Goal: Task Accomplishment & Management: Manage account settings

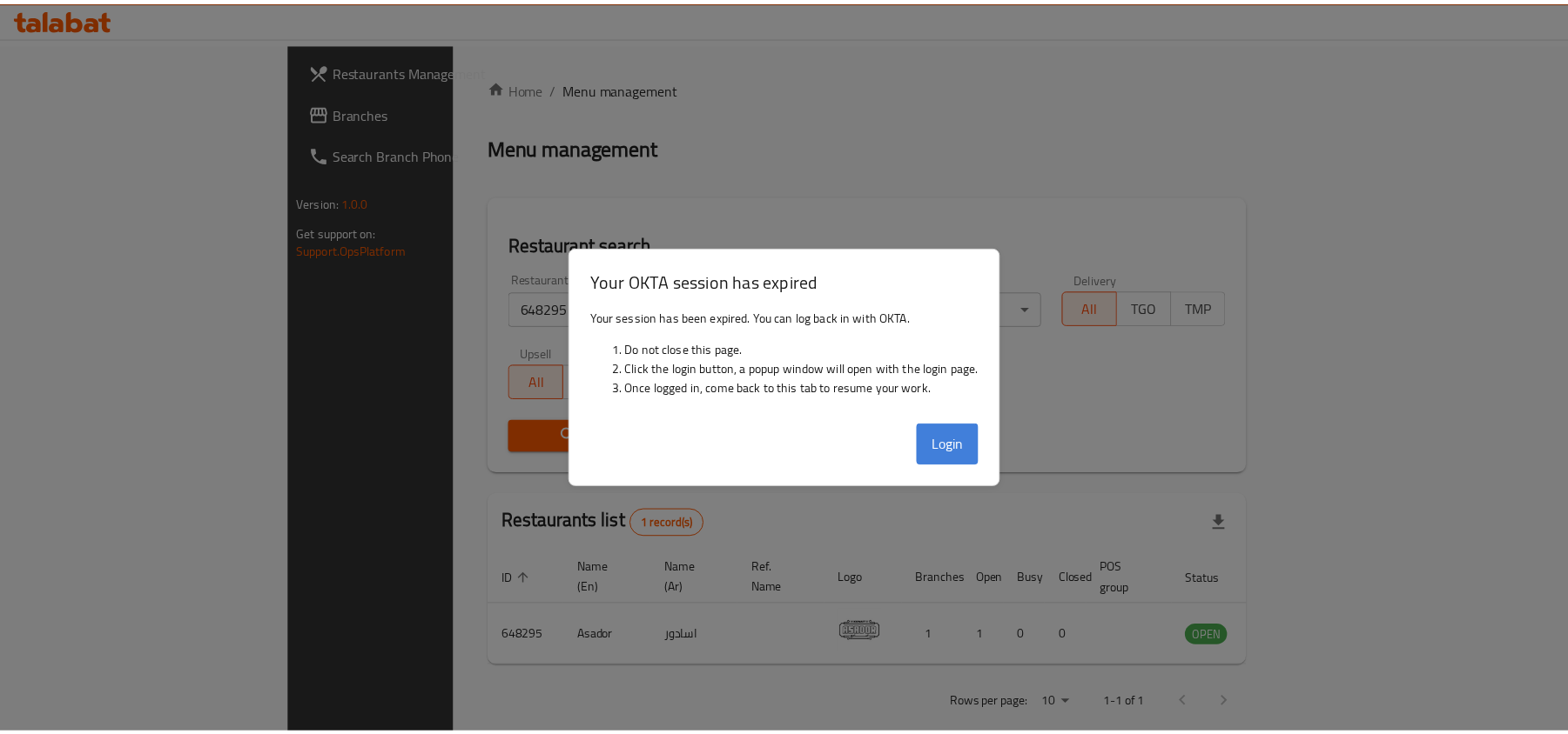
scroll to position [9, 0]
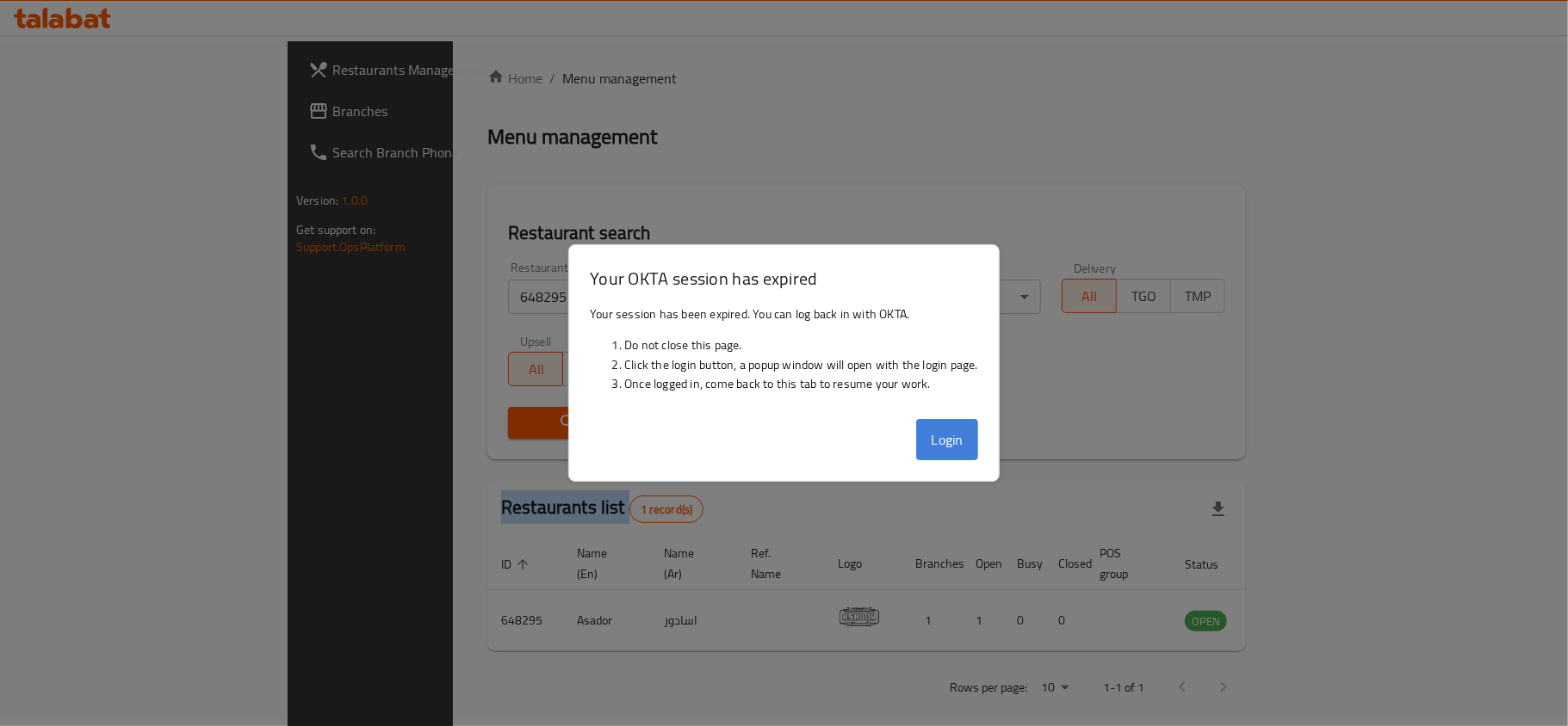
click at [938, 429] on button "Login" at bounding box center [946, 440] width 62 height 42
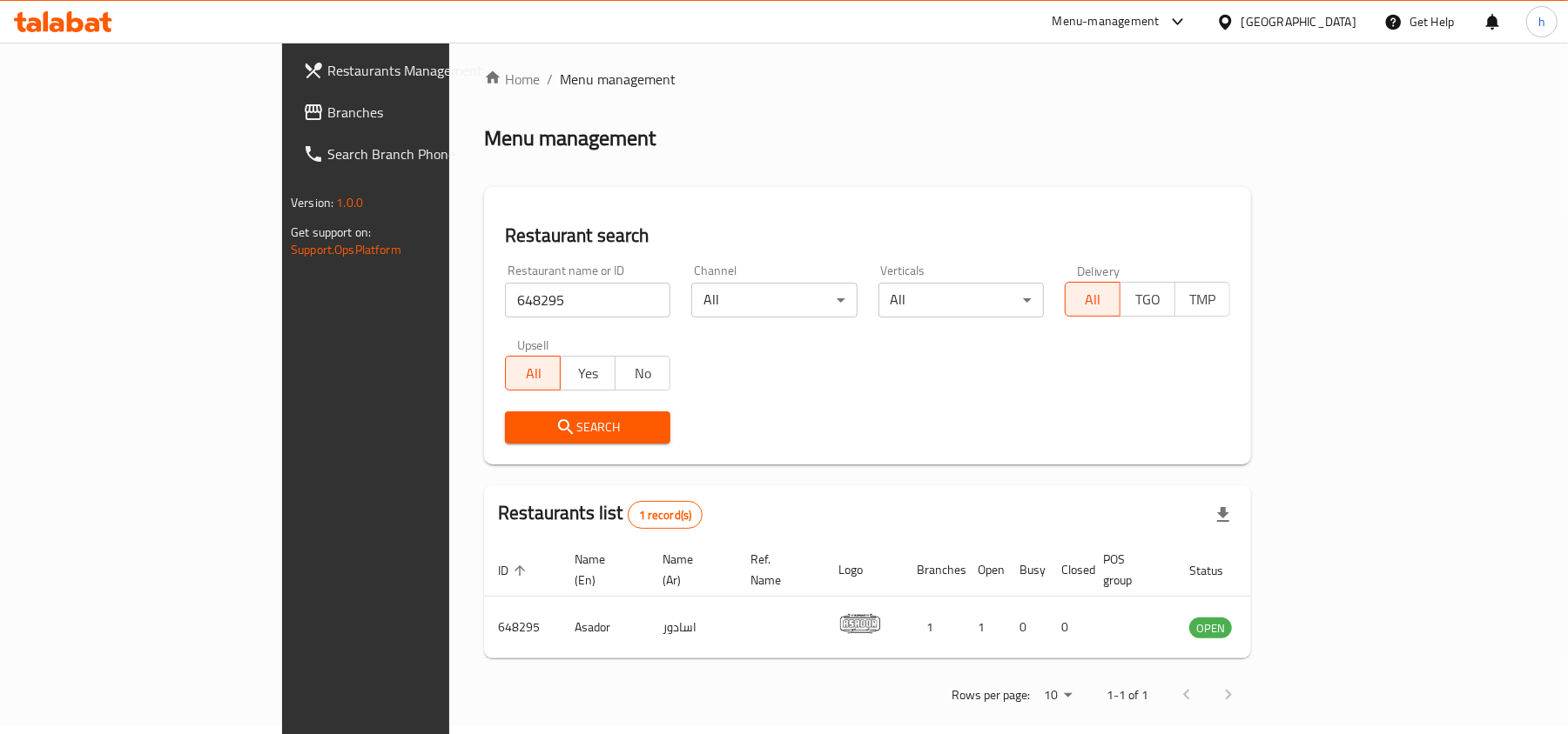
click at [1242, 21] on div at bounding box center [1228, 22] width 25 height 19
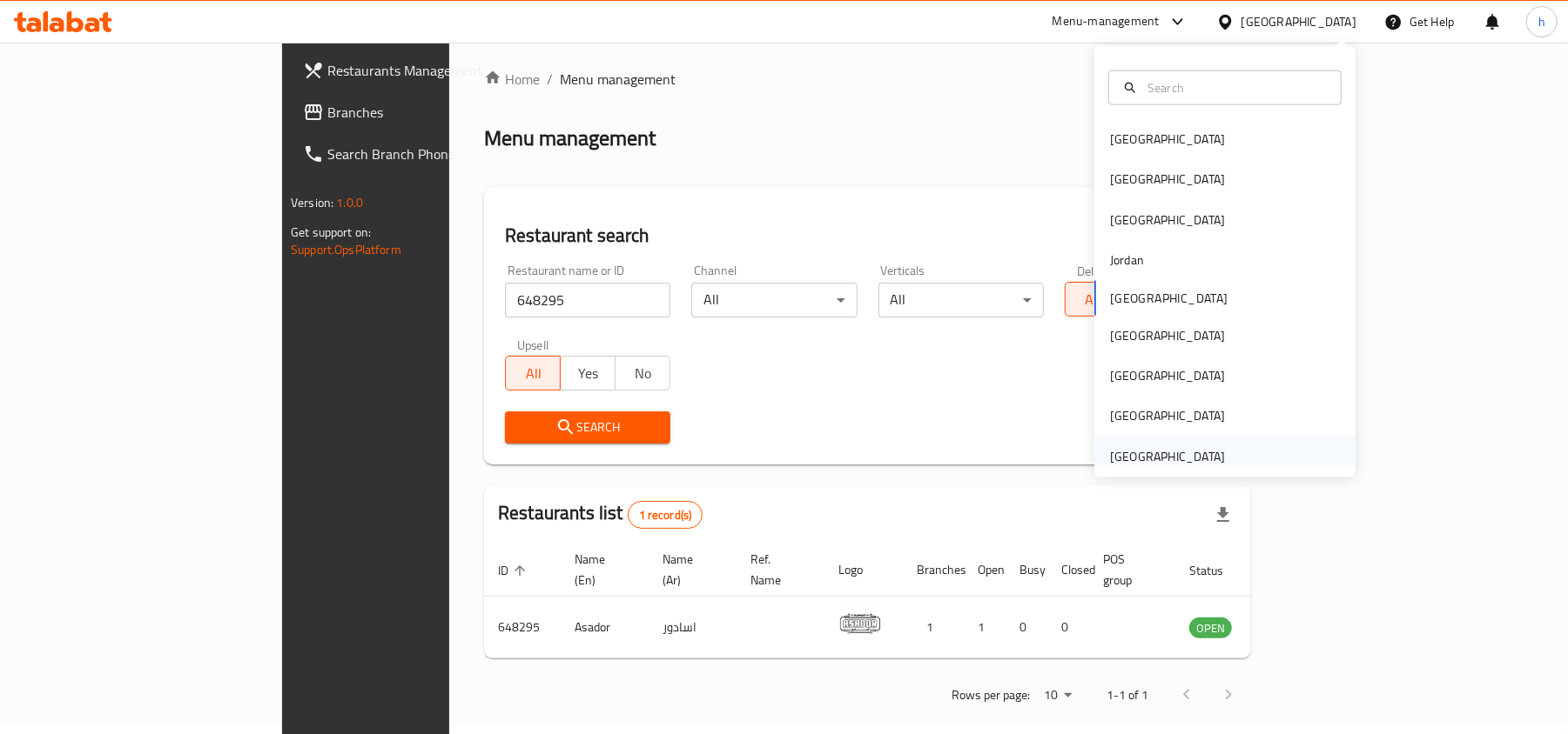
click at [1132, 461] on div "[GEOGRAPHIC_DATA]" at bounding box center [1167, 456] width 115 height 19
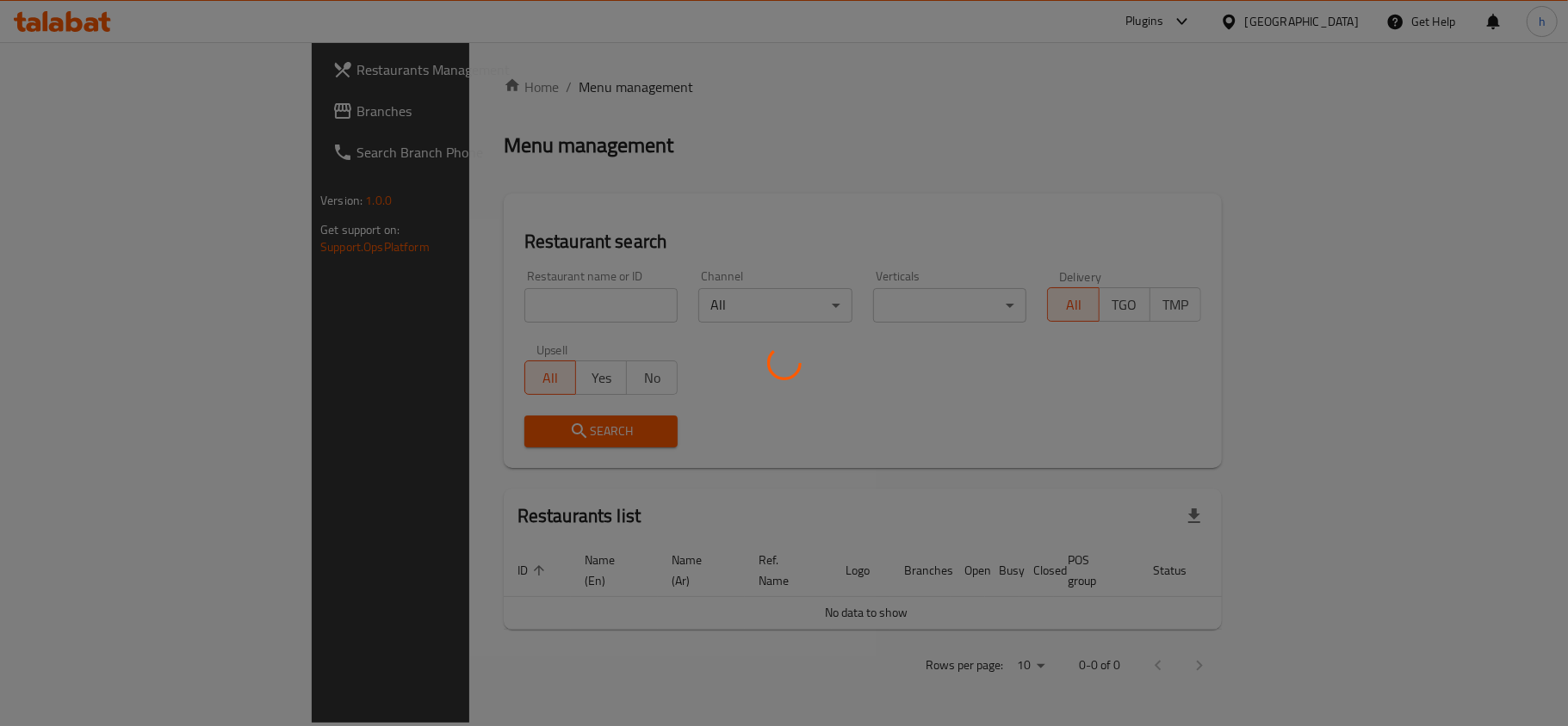
click at [72, 105] on div at bounding box center [784, 363] width 1568 height 726
click at [76, 117] on div at bounding box center [784, 363] width 1568 height 726
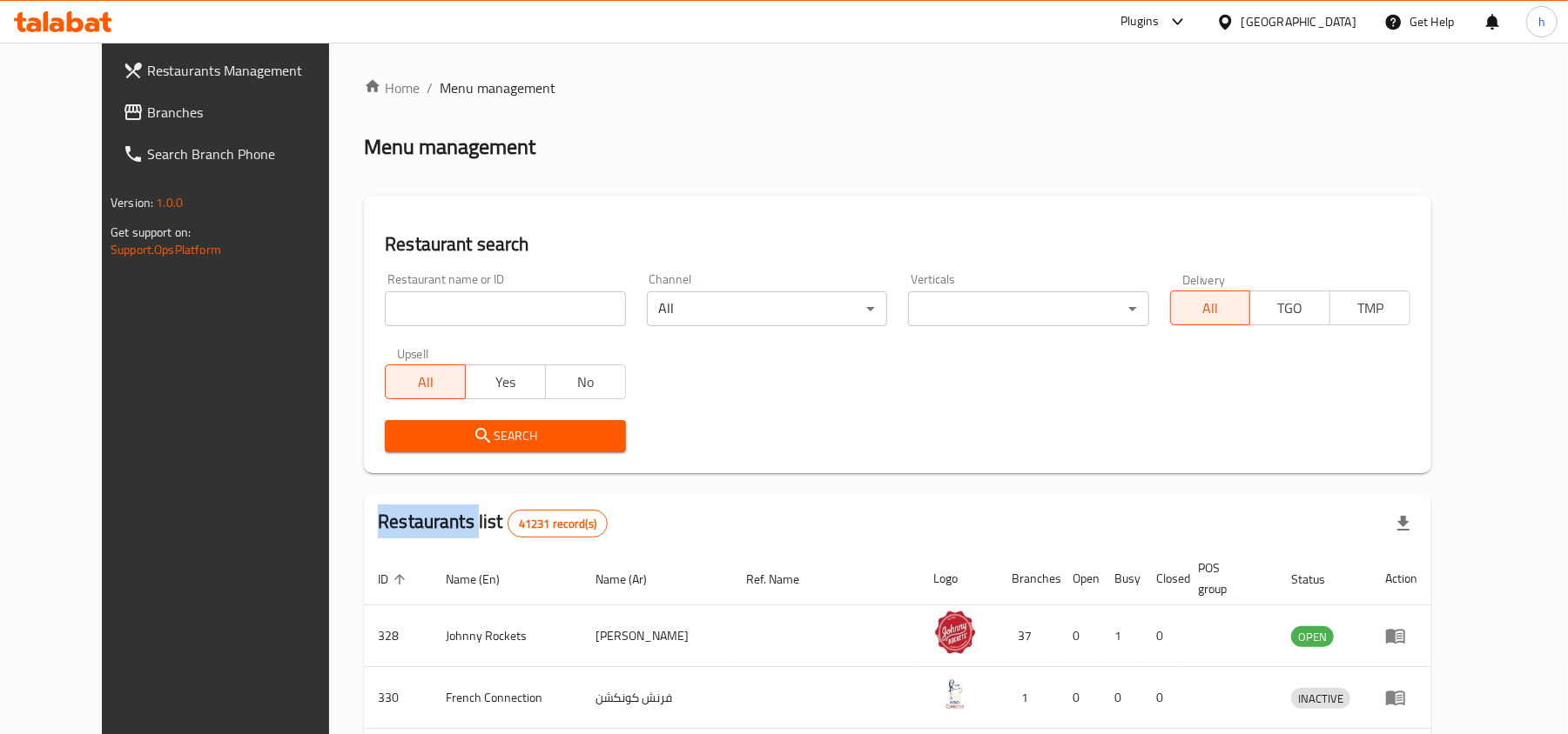
click at [101, 119] on div "Restaurants Management Branches Search Branch Phone Version: 1.0.0 Get support …" at bounding box center [783, 645] width 1364 height 1205
click at [147, 119] on span "Branches" at bounding box center [249, 112] width 203 height 21
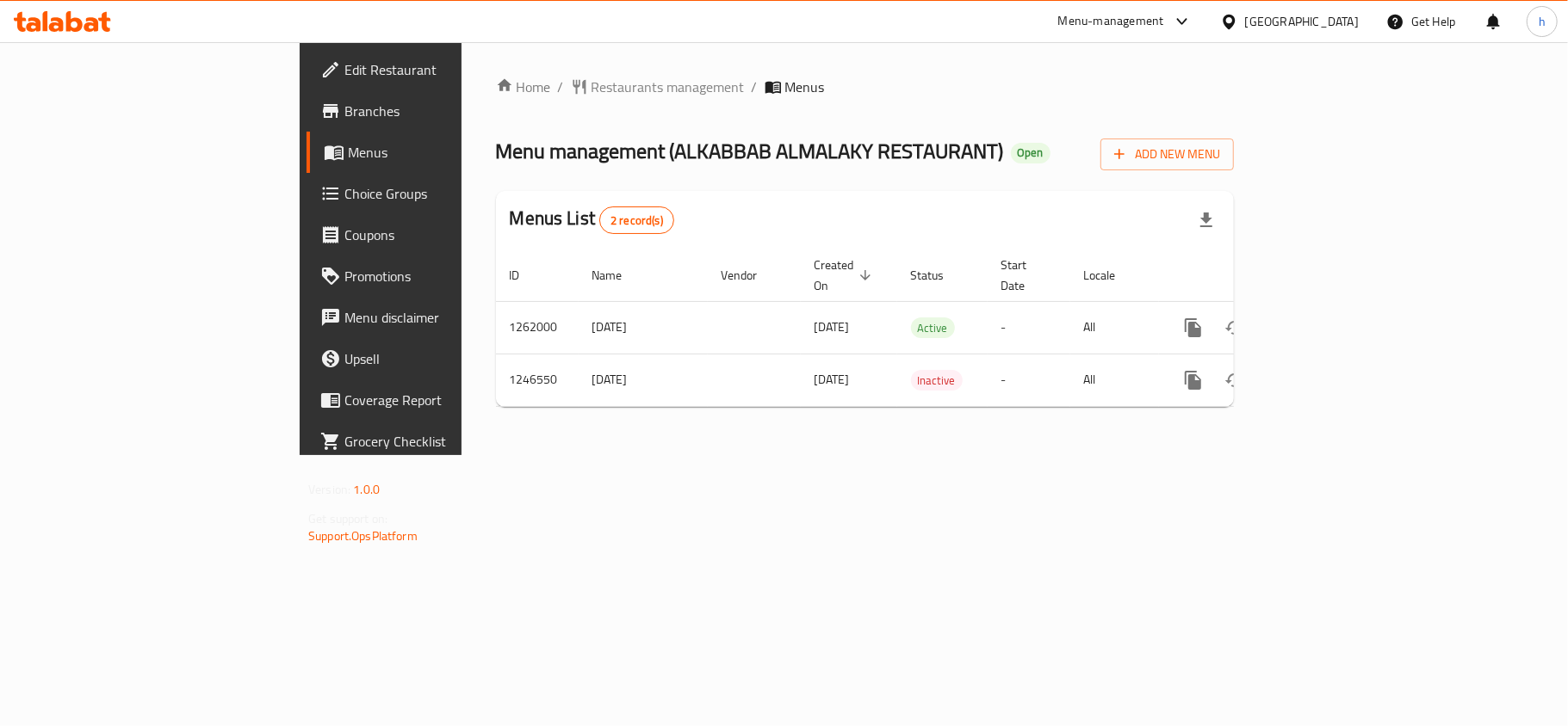
click at [524, 83] on div "Home / Restaurants management / Menus Menu management ( ALKABBAB ALMALAKY RESTA…" at bounding box center [864, 249] width 738 height 345
drag, startPoint x: 0, startPoint y: 0, endPoint x: 524, endPoint y: 83, distance: 530.5
click at [592, 83] on span "Restaurants management" at bounding box center [668, 87] width 153 height 21
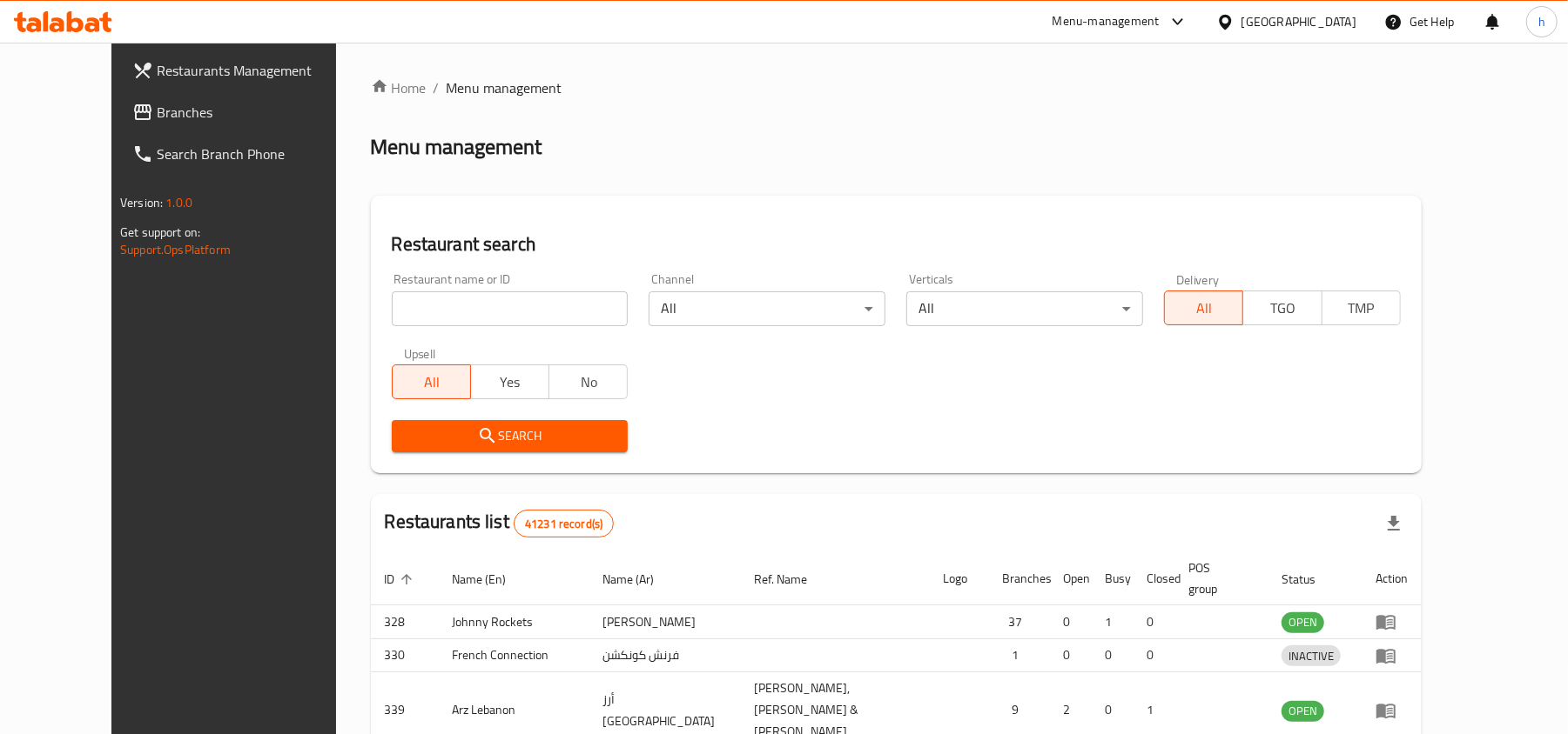
click at [482, 290] on div at bounding box center [784, 367] width 1568 height 734
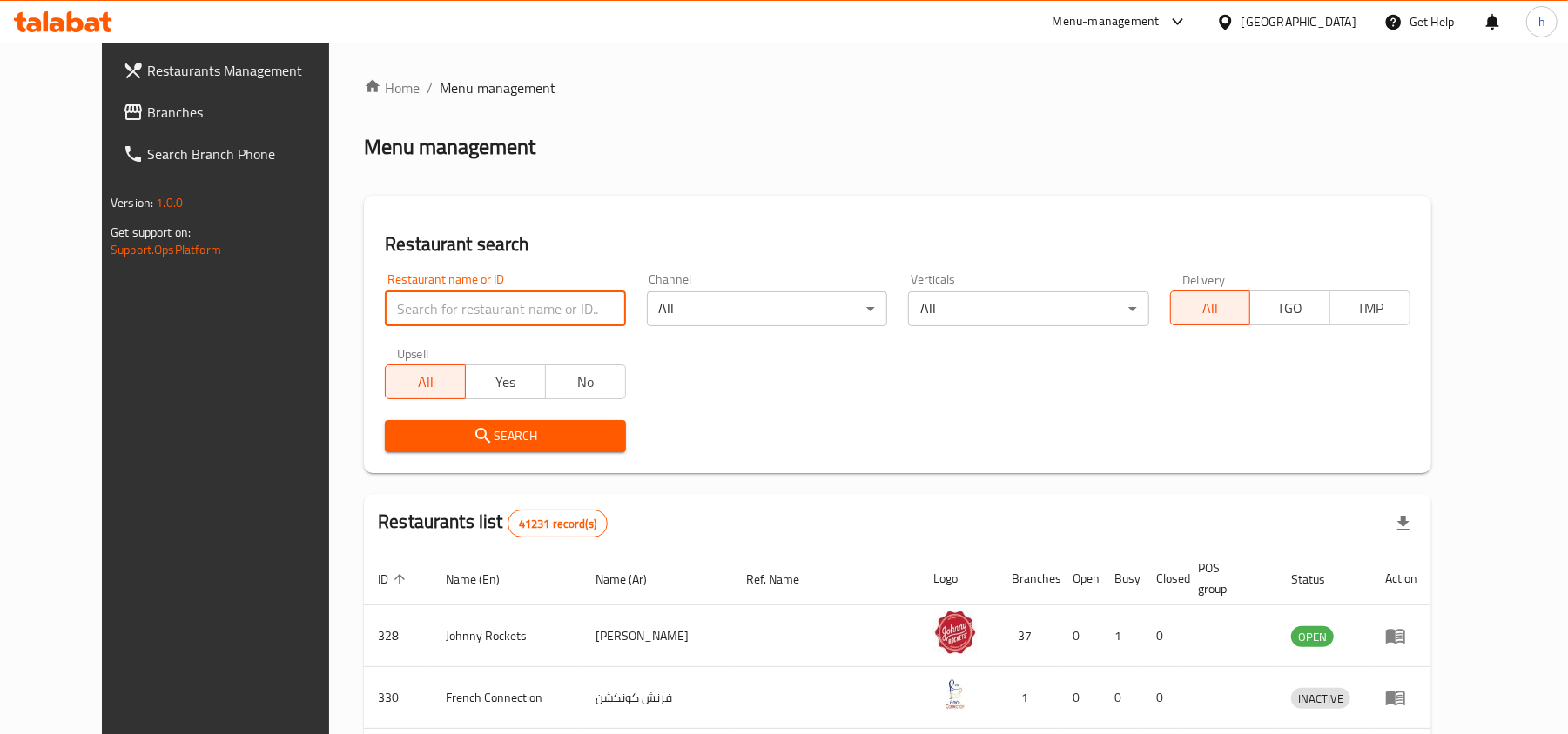
click at [446, 318] on input "search" at bounding box center [504, 309] width 240 height 34
paste input "683019"
type input "683019"
click at [473, 440] on icon "submit" at bounding box center [483, 436] width 21 height 21
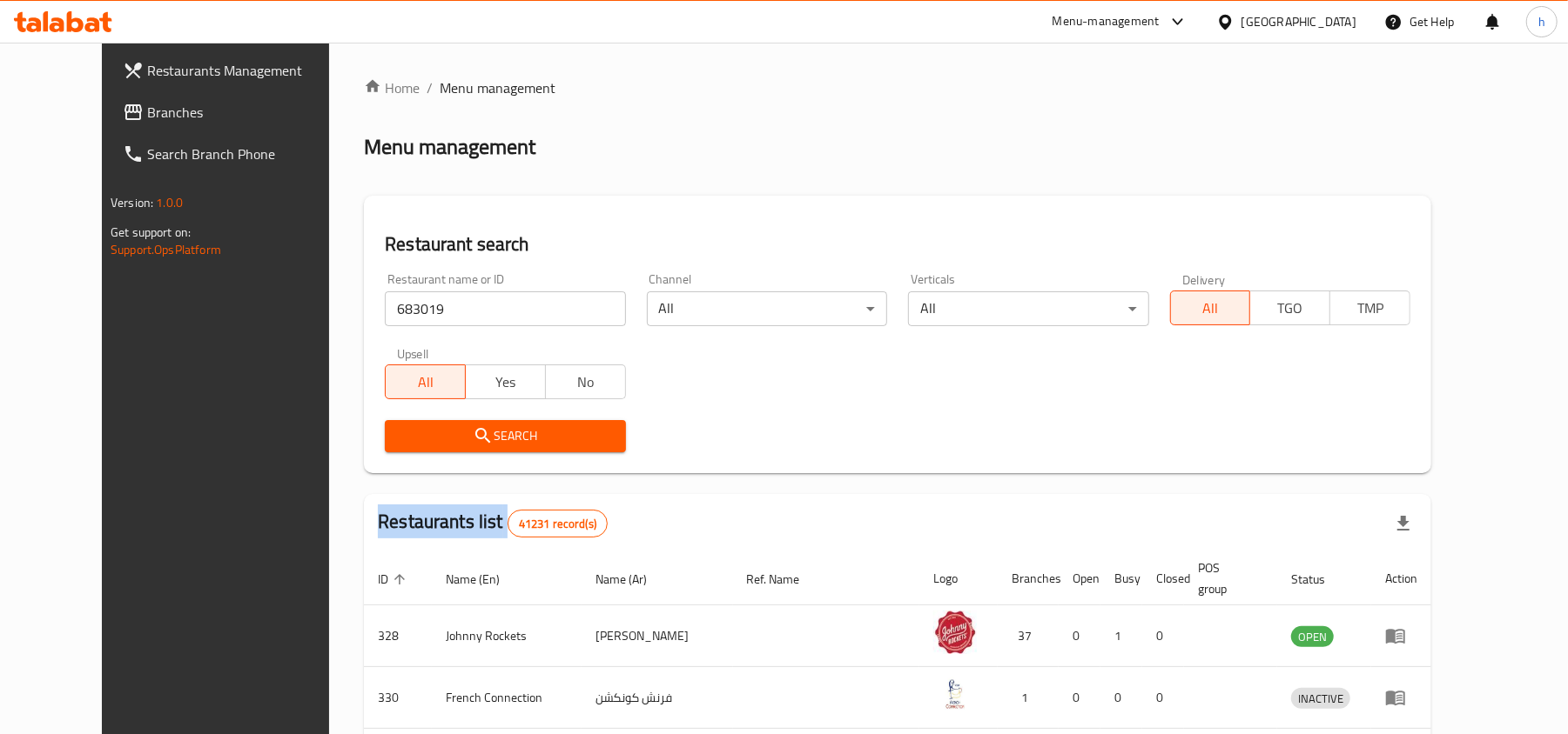
click at [444, 440] on div at bounding box center [784, 367] width 1568 height 734
